Goal: Navigation & Orientation: Find specific page/section

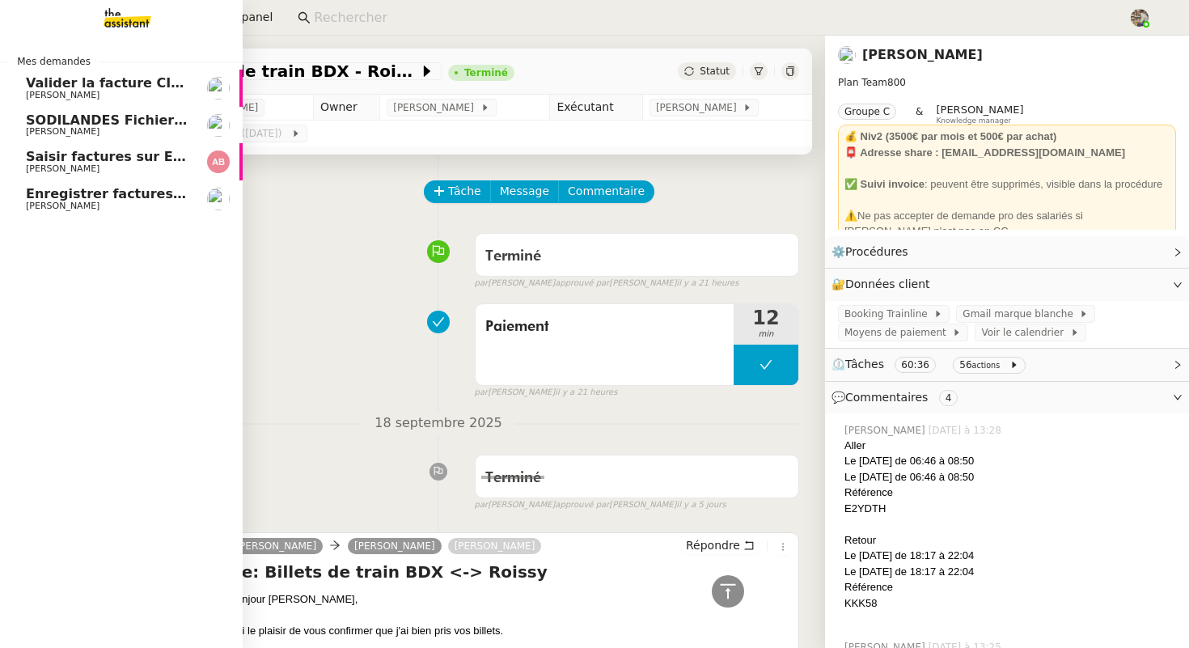
scroll to position [2481, 0]
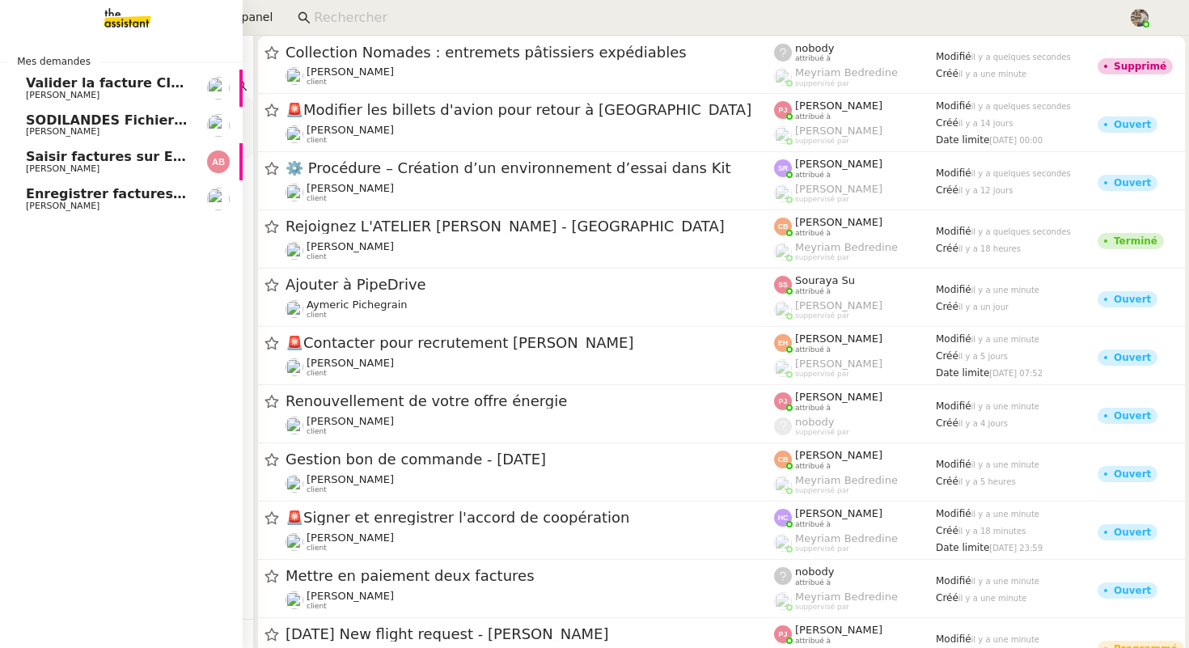
click at [70, 199] on span "Enregistrer factures sur ENERGYTRACK" at bounding box center [169, 193] width 286 height 15
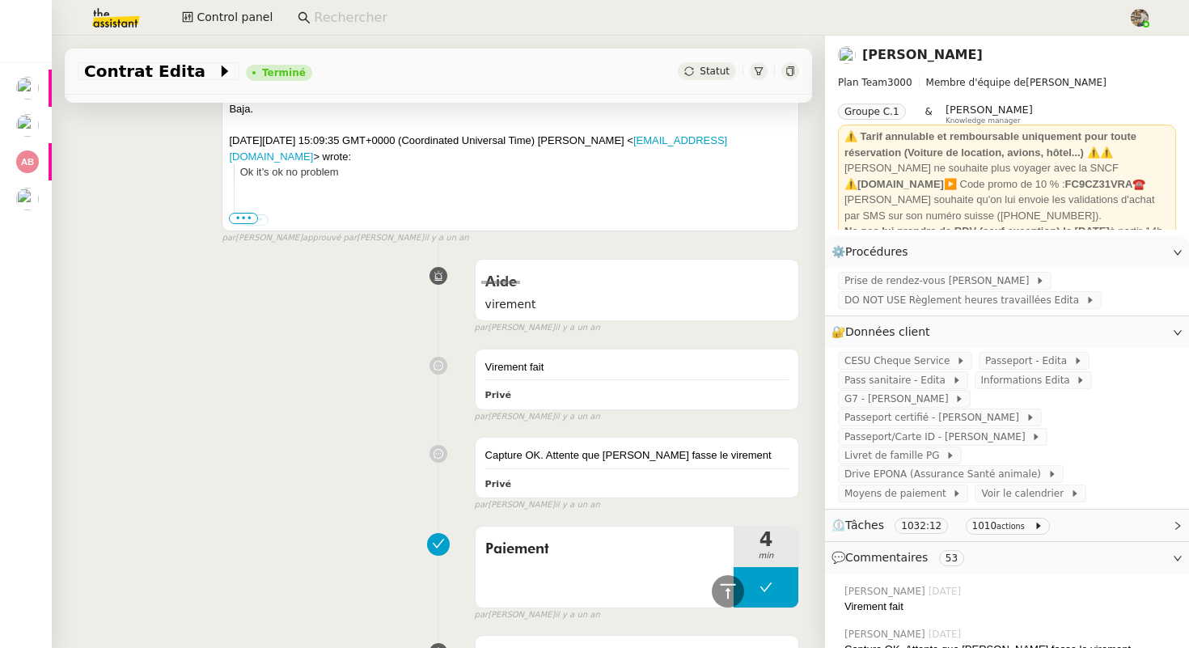
scroll to position [2155, 0]
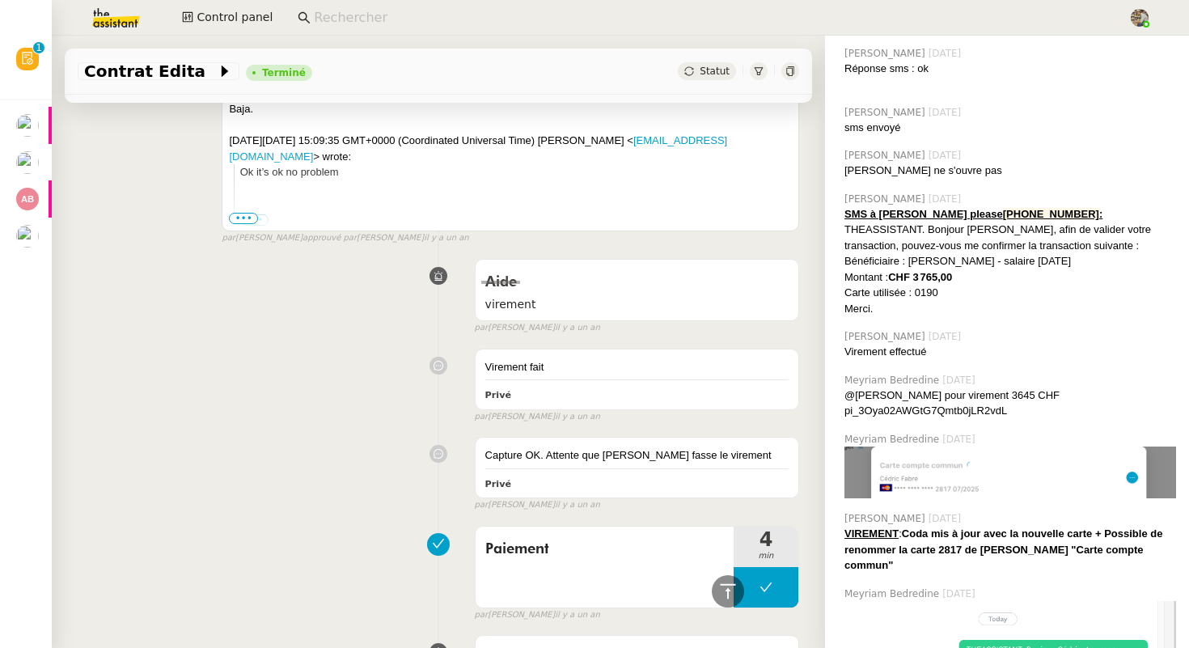
click at [1047, 388] on div "@[PERSON_NAME] pour virement 3645 CHF pi_3Oya02AWGtG7Qmtb0jLR2vdL" at bounding box center [1011, 404] width 332 height 32
copy div "pi_3Oya02AWGtG7Qmtb0jLR2vdL"
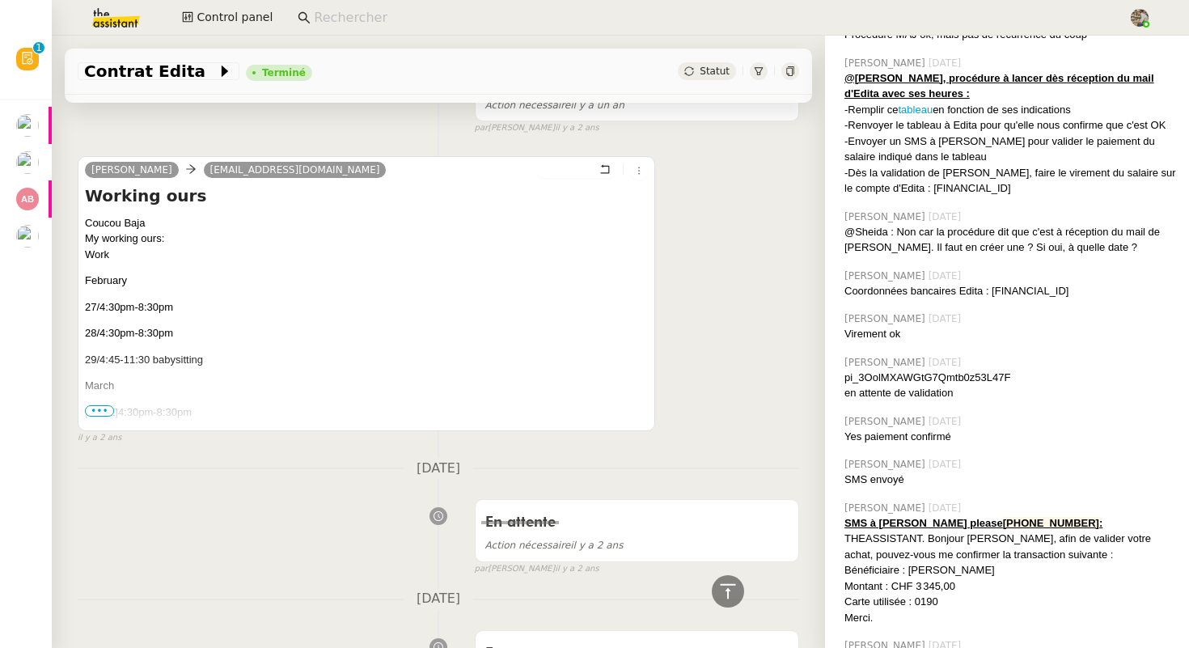
scroll to position [3533, 0]
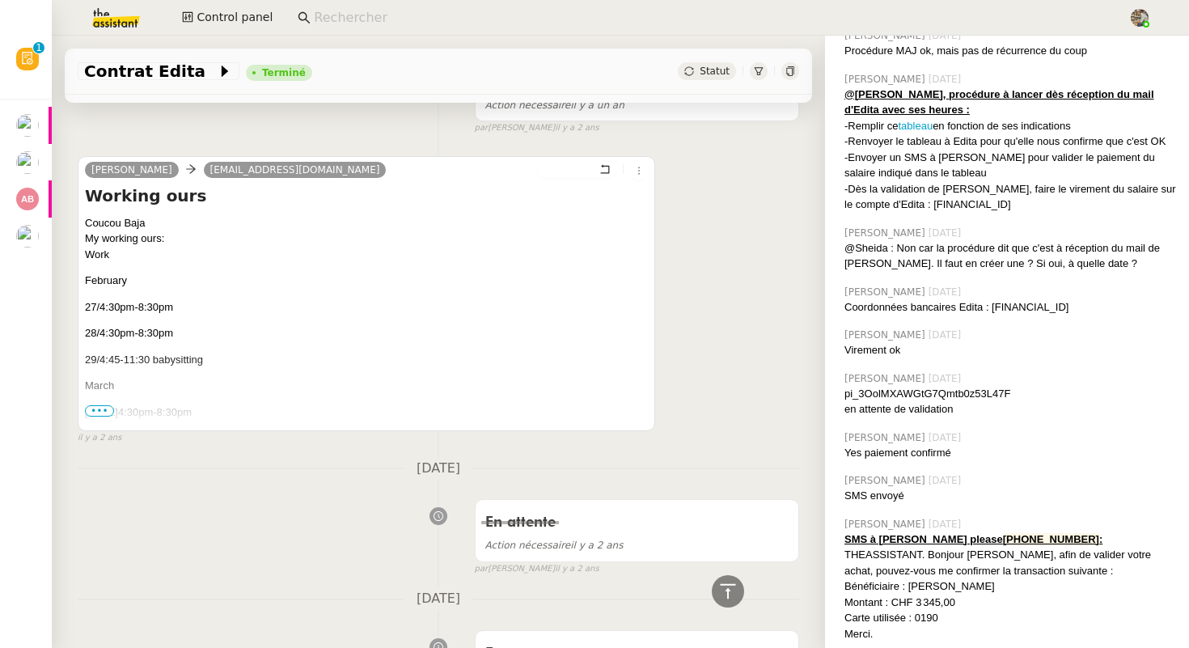
click at [922, 386] on div "pi_3OolMXAWGtG7Qmtb0z53L47F" at bounding box center [1011, 394] width 332 height 16
copy div "pi_3OolMXAWGtG7Qmtb0z53L47F"
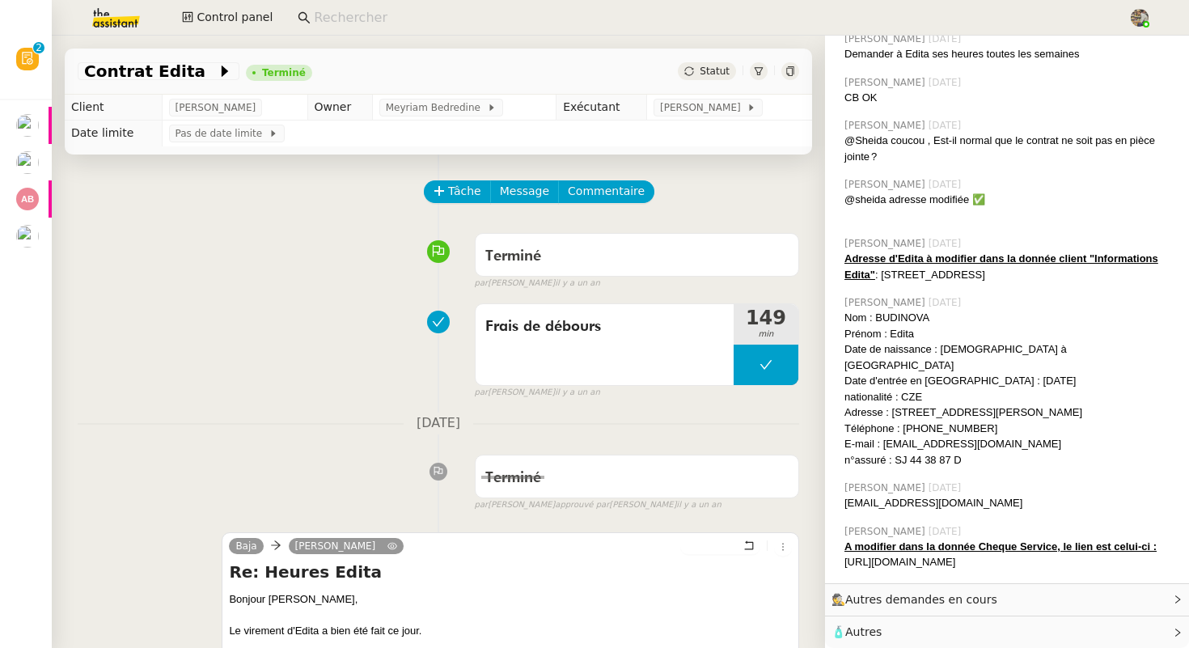
scroll to position [4231, 0]
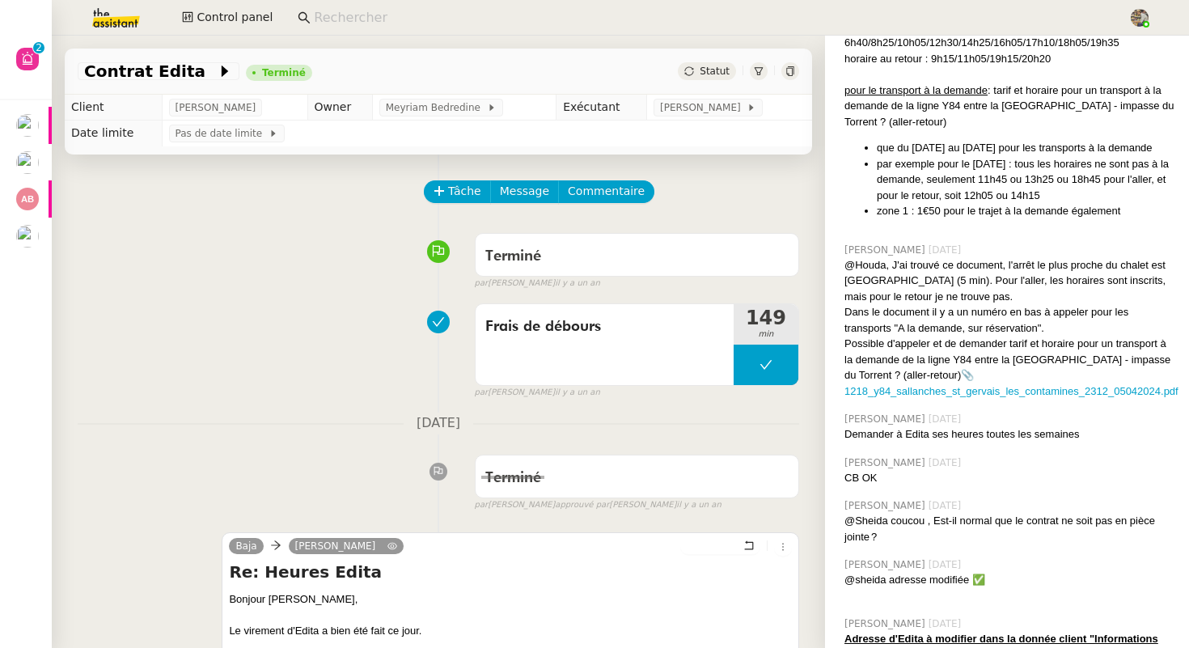
click at [367, 19] on input at bounding box center [713, 18] width 799 height 22
paste input "[DOMAIN_NAME]"
type input "[DOMAIN_NAME]"
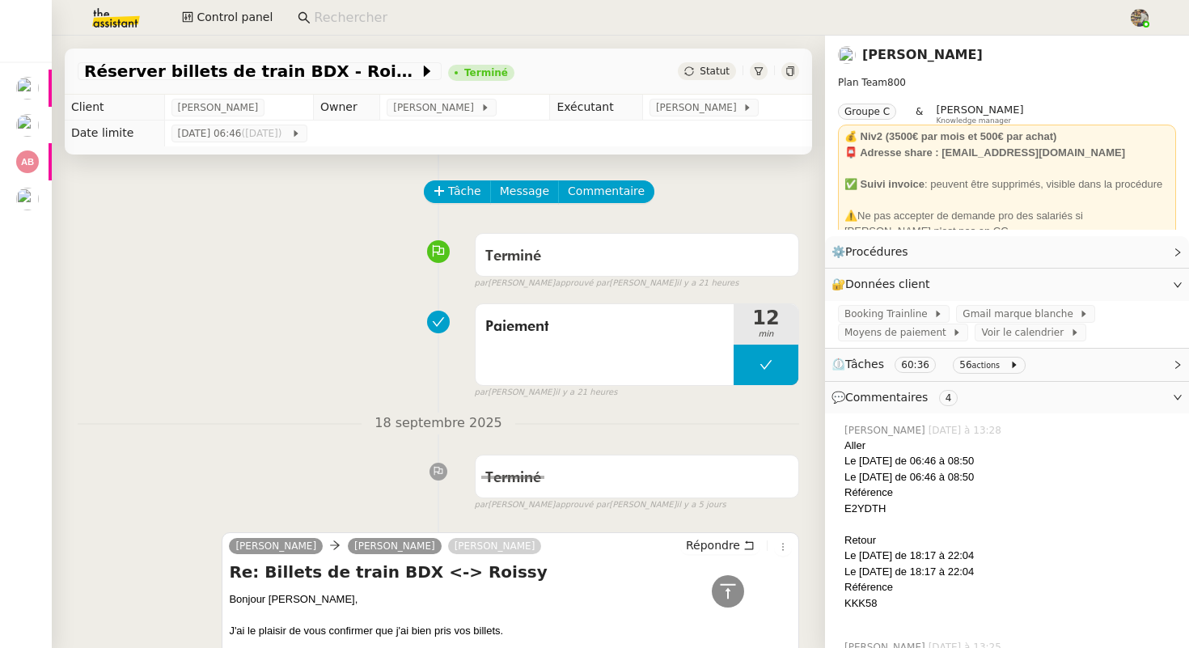
scroll to position [2481, 0]
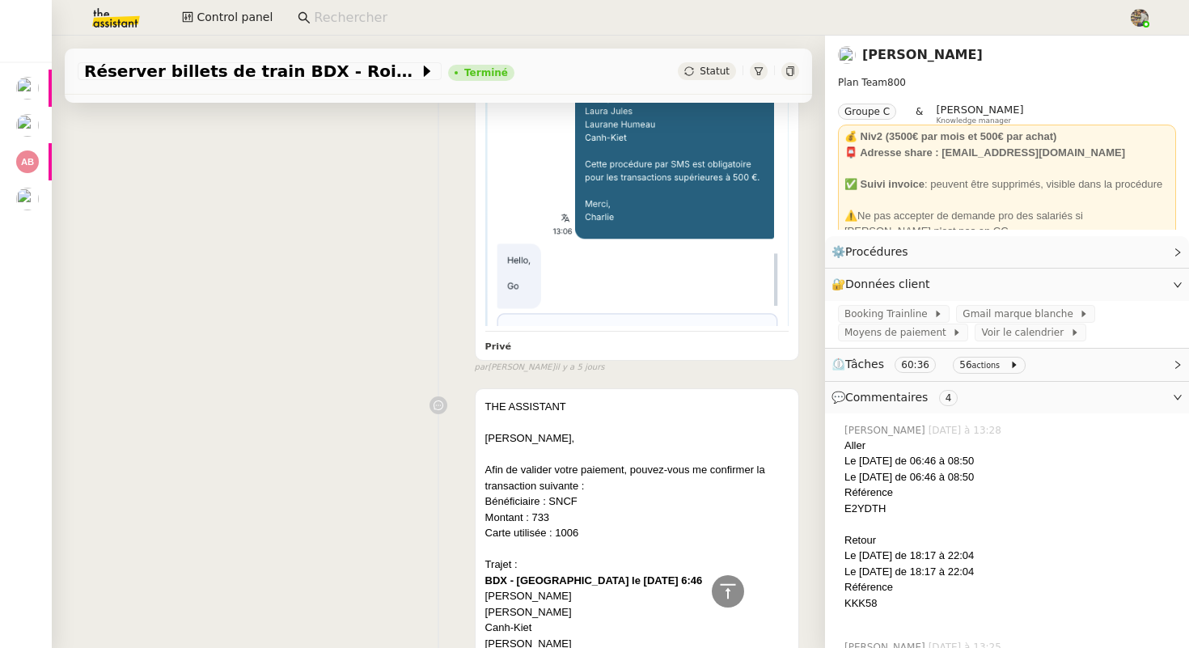
click at [426, 23] on input at bounding box center [713, 18] width 799 height 22
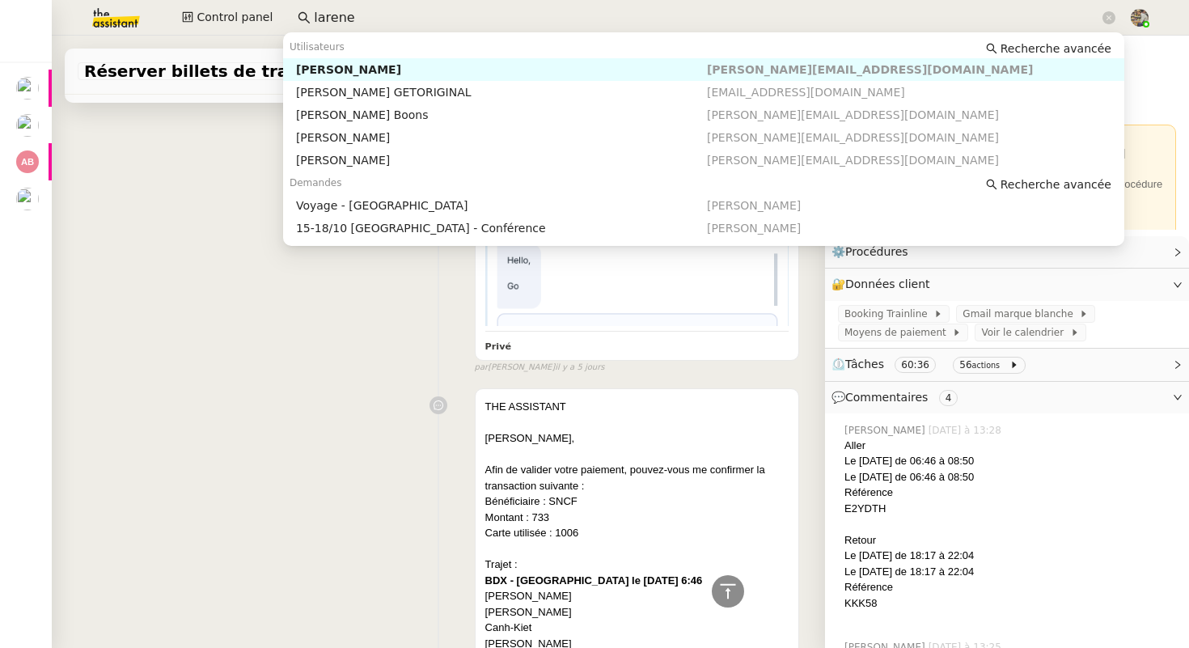
click at [409, 75] on div "[PERSON_NAME]" at bounding box center [501, 69] width 411 height 15
type input "larene"
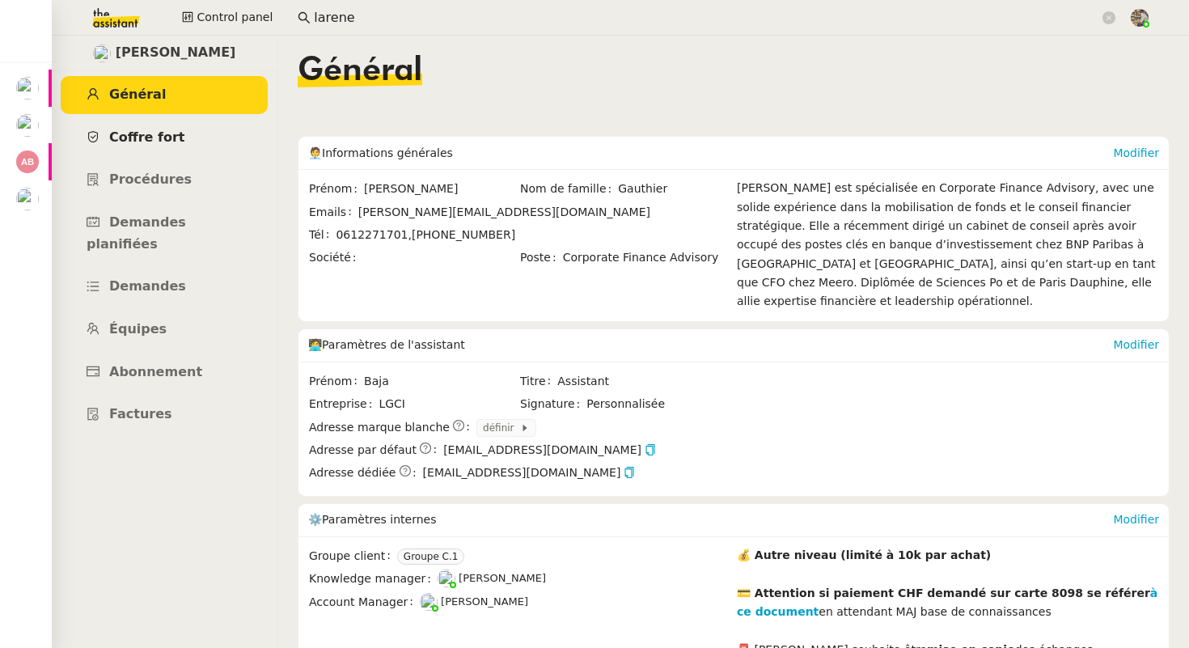
click at [161, 145] on link "Coffre fort" at bounding box center [164, 138] width 207 height 38
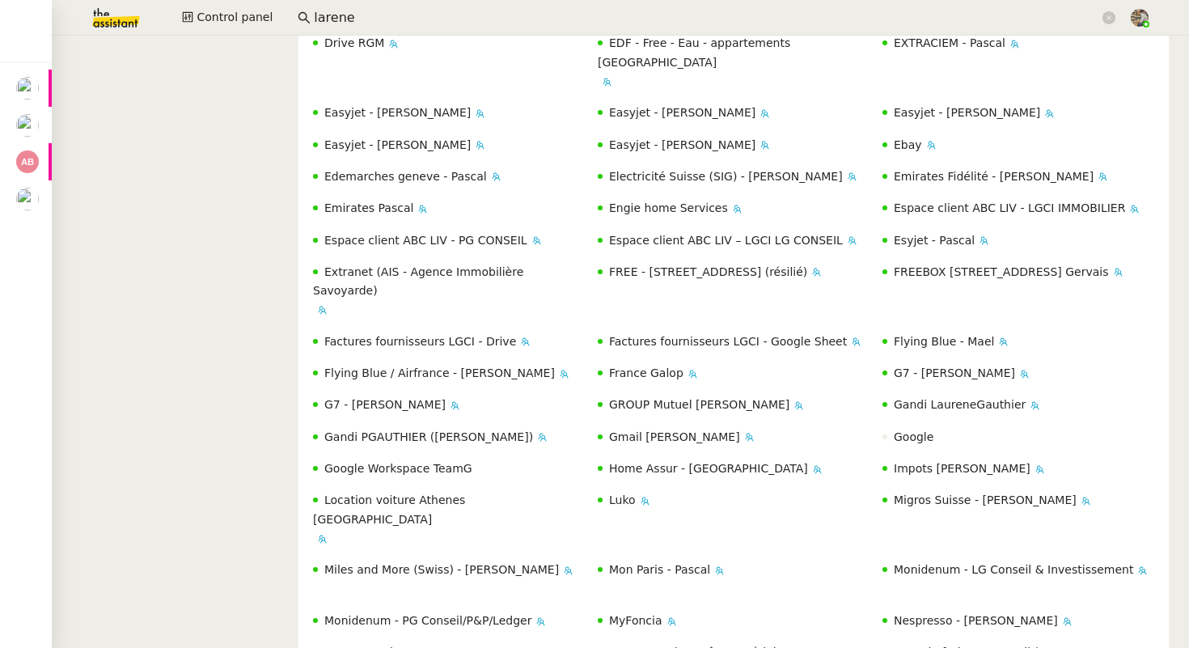
scroll to position [811, 0]
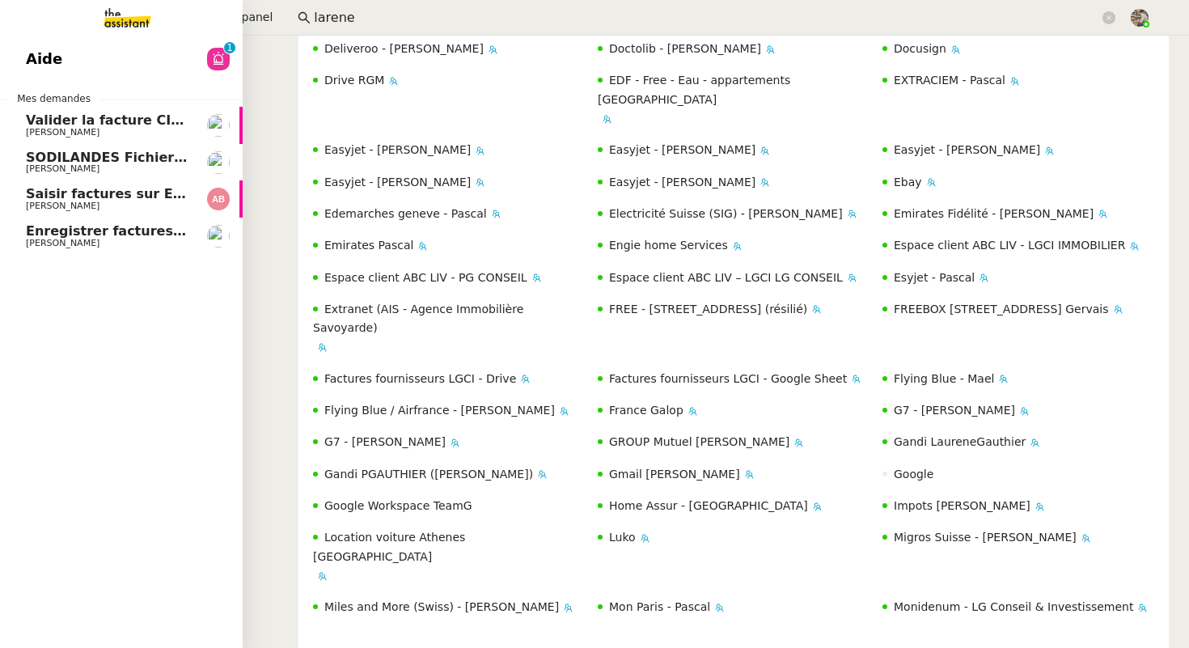
click at [93, 137] on link "Valider la facture CIEC Charles Da Conceicao" at bounding box center [121, 125] width 243 height 37
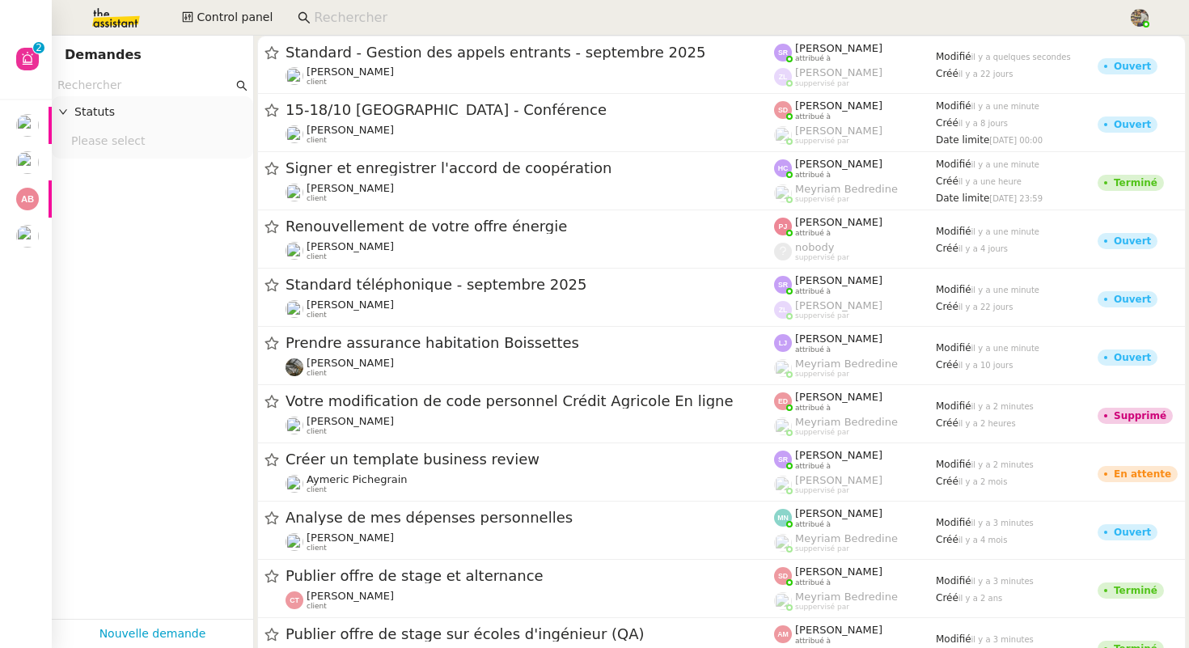
click at [386, 20] on input at bounding box center [713, 18] width 799 height 22
paste input "[PERSON_NAME][EMAIL_ADDRESS][DOMAIN_NAME]"
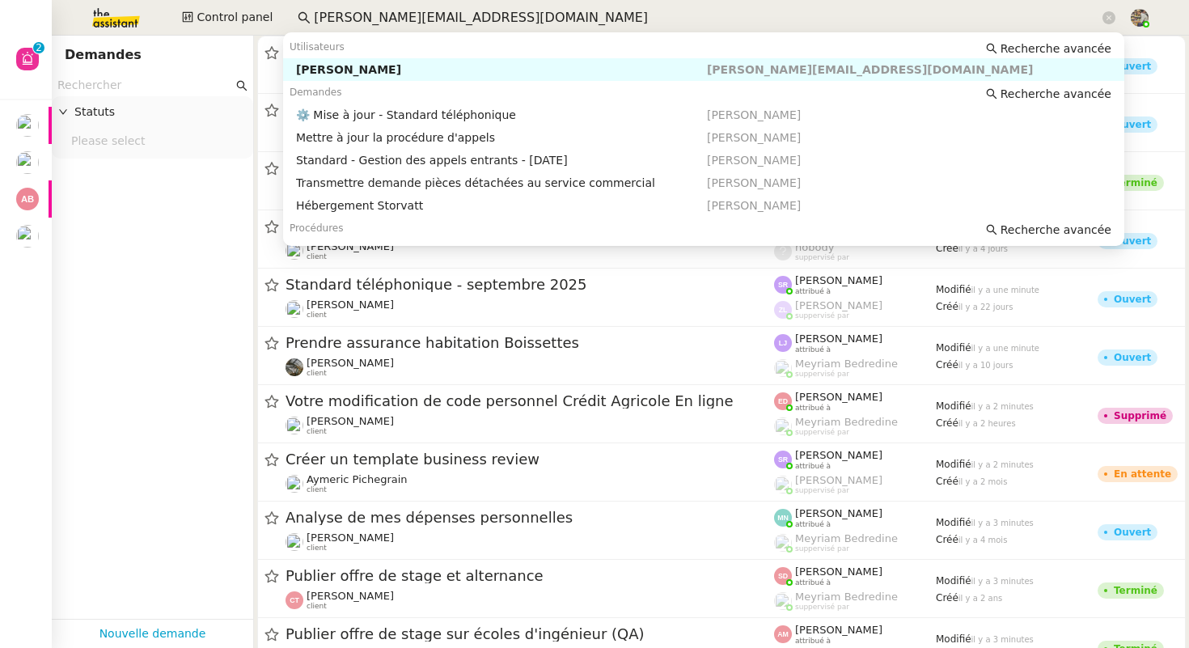
click at [367, 72] on div "Thomas SOULIER" at bounding box center [501, 69] width 411 height 15
type input "thomas.soulier@storvatt.fr"
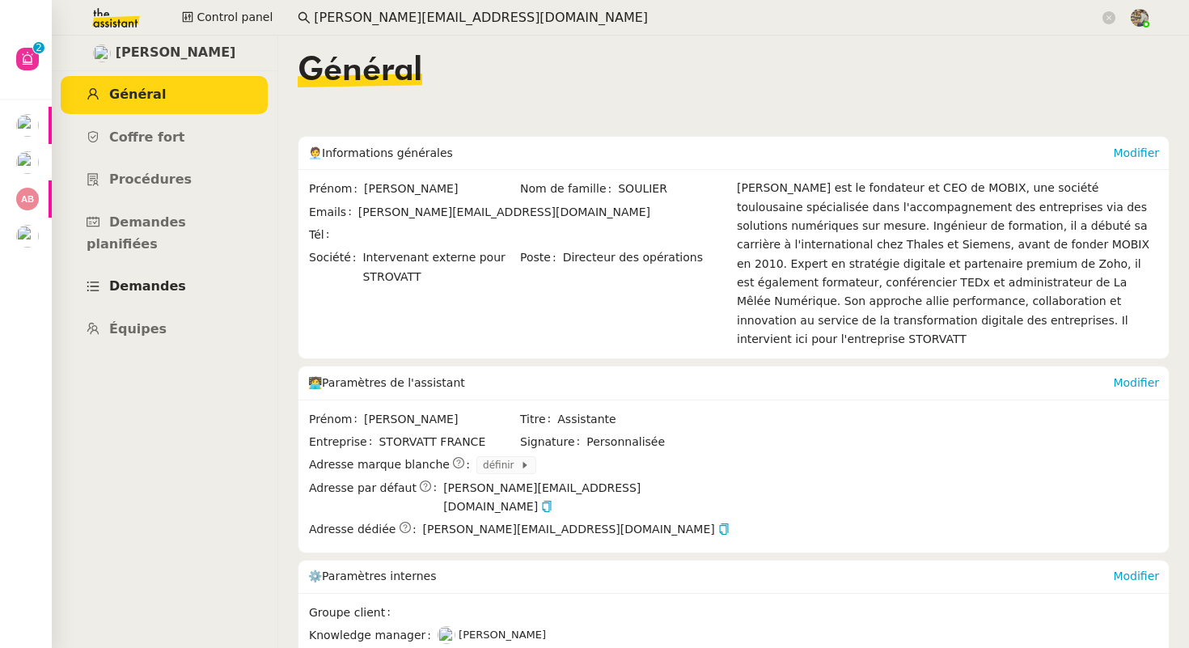
click at [160, 274] on link "Demandes" at bounding box center [164, 287] width 207 height 38
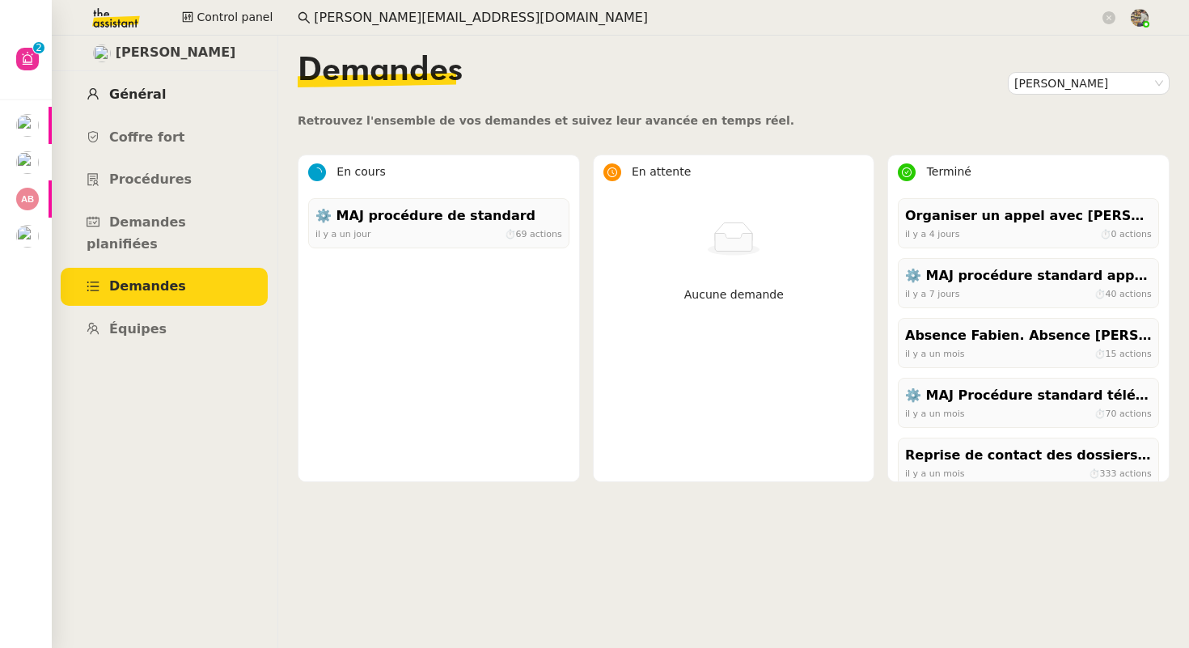
click at [151, 85] on link "Général" at bounding box center [164, 95] width 207 height 38
